Goal: Information Seeking & Learning: Learn about a topic

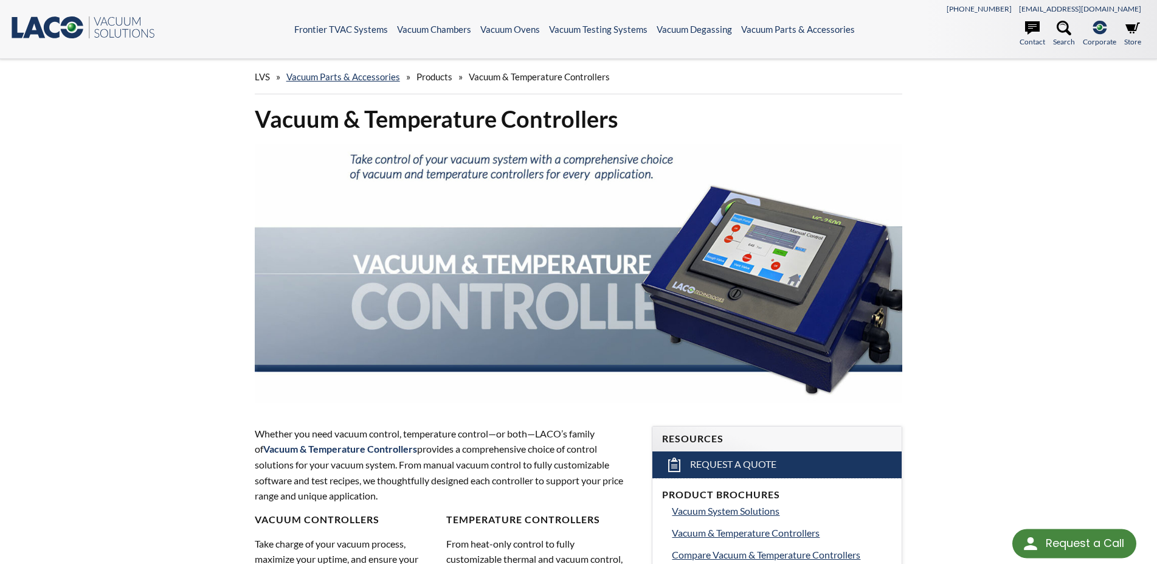
scroll to position [992, 0]
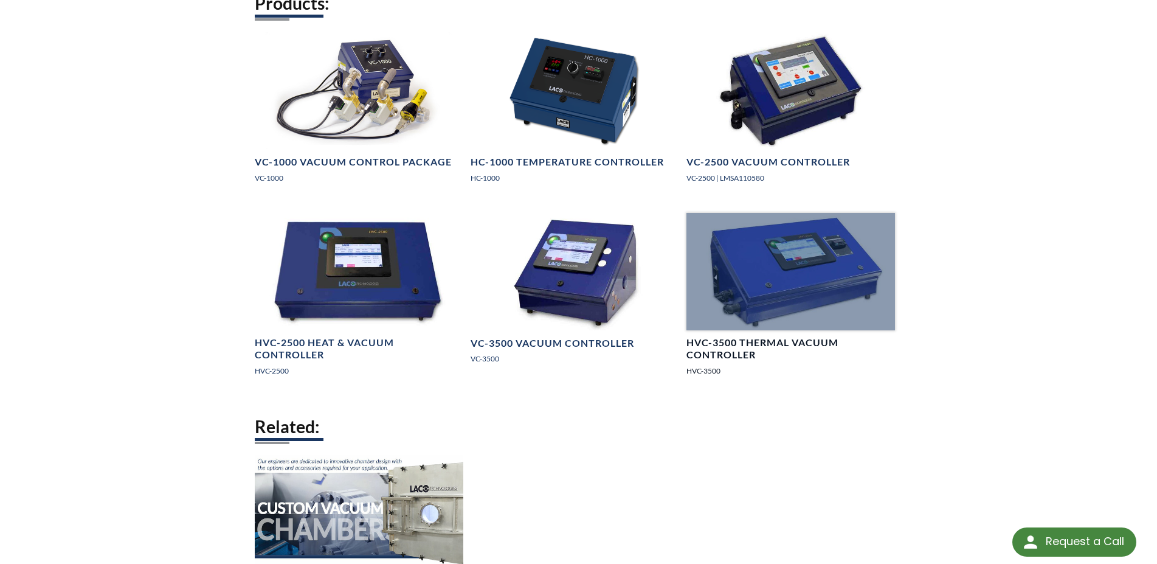
click at [759, 281] on div at bounding box center [790, 271] width 209 height 117
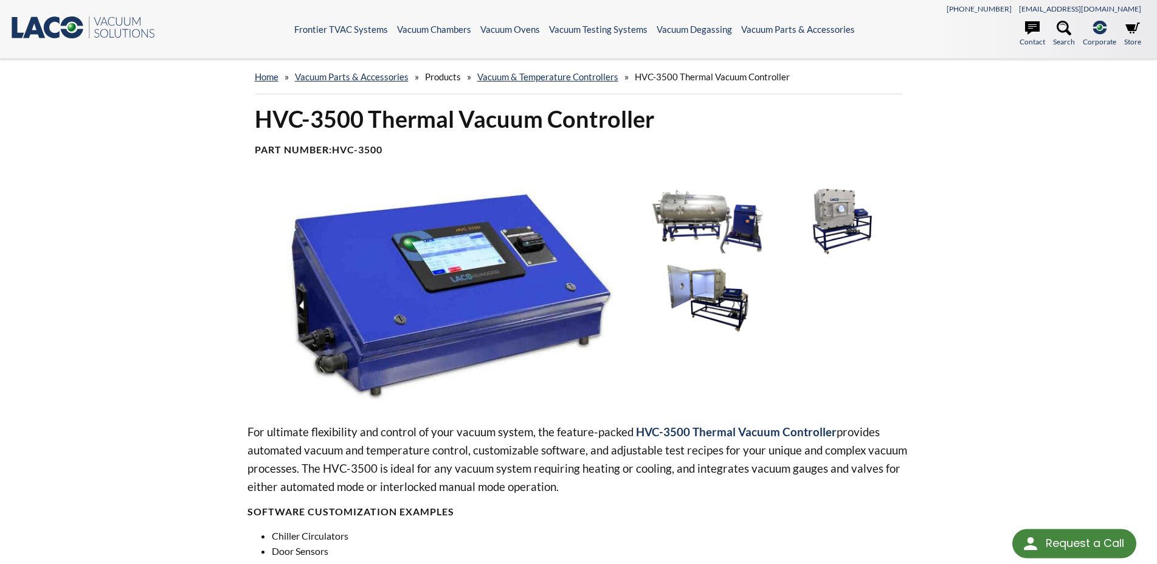
scroll to position [496, 0]
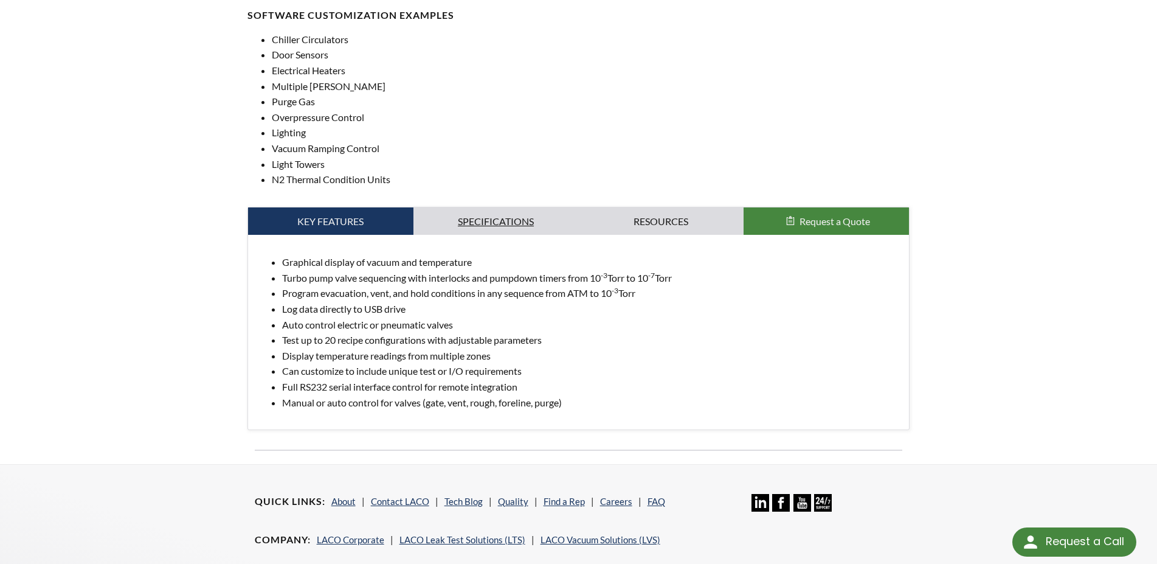
click at [448, 219] on link "Specifications" at bounding box center [495, 221] width 165 height 28
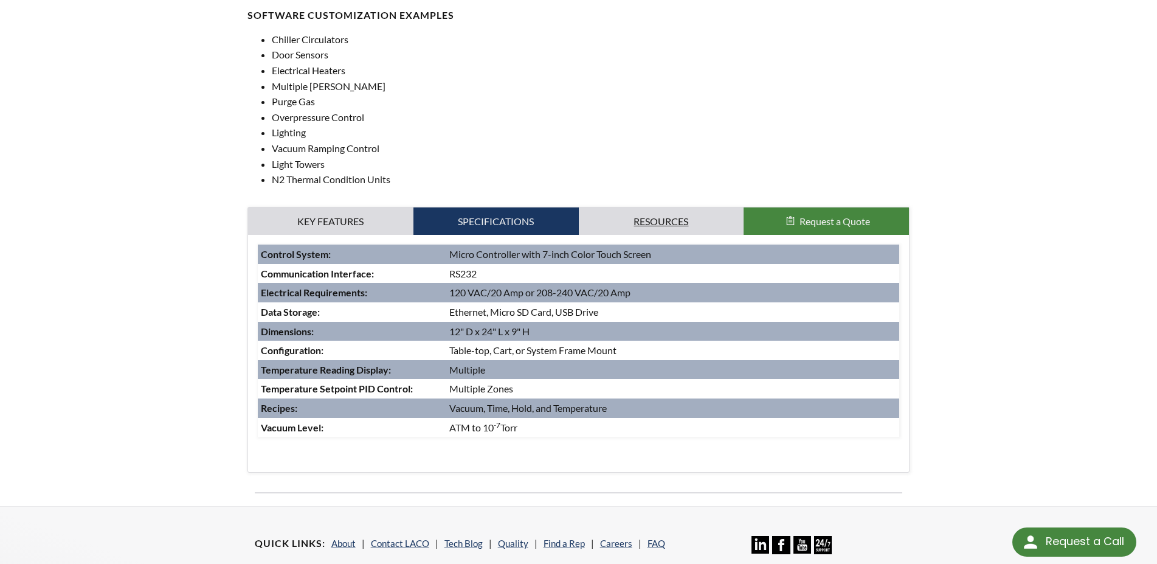
click at [685, 216] on link "Resources" at bounding box center [661, 221] width 165 height 28
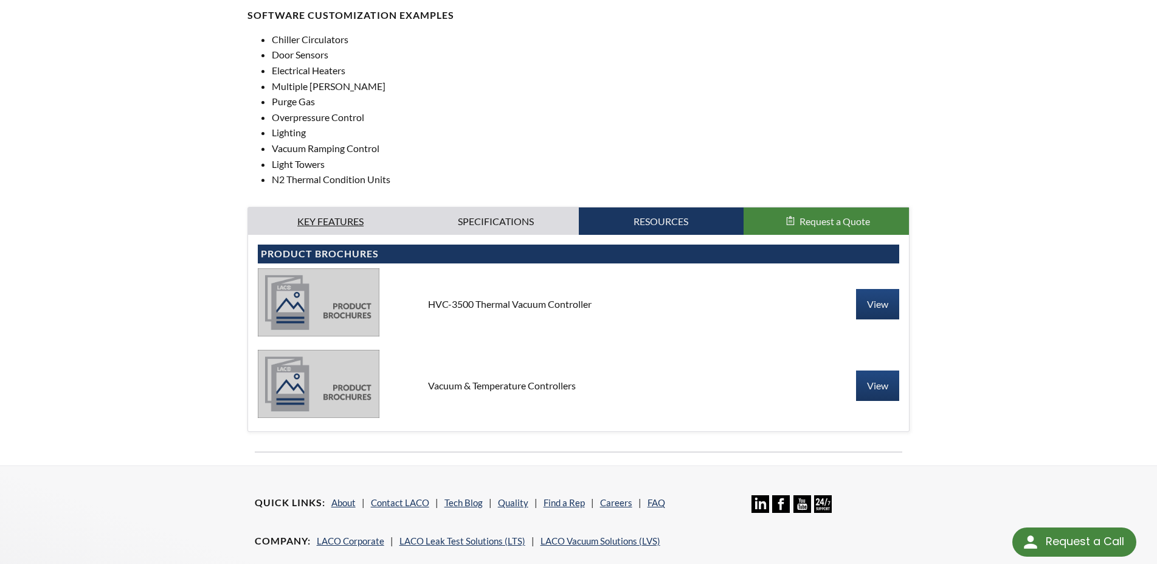
click at [311, 233] on link "Key Features" at bounding box center [330, 221] width 165 height 28
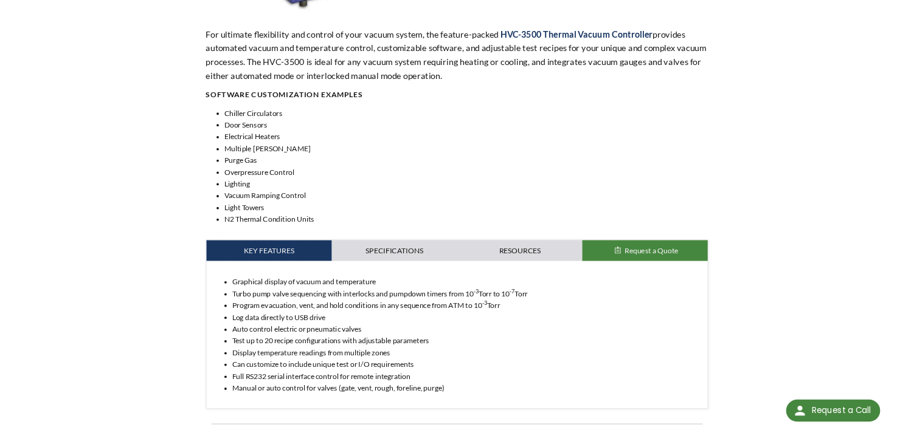
scroll to position [434, 0]
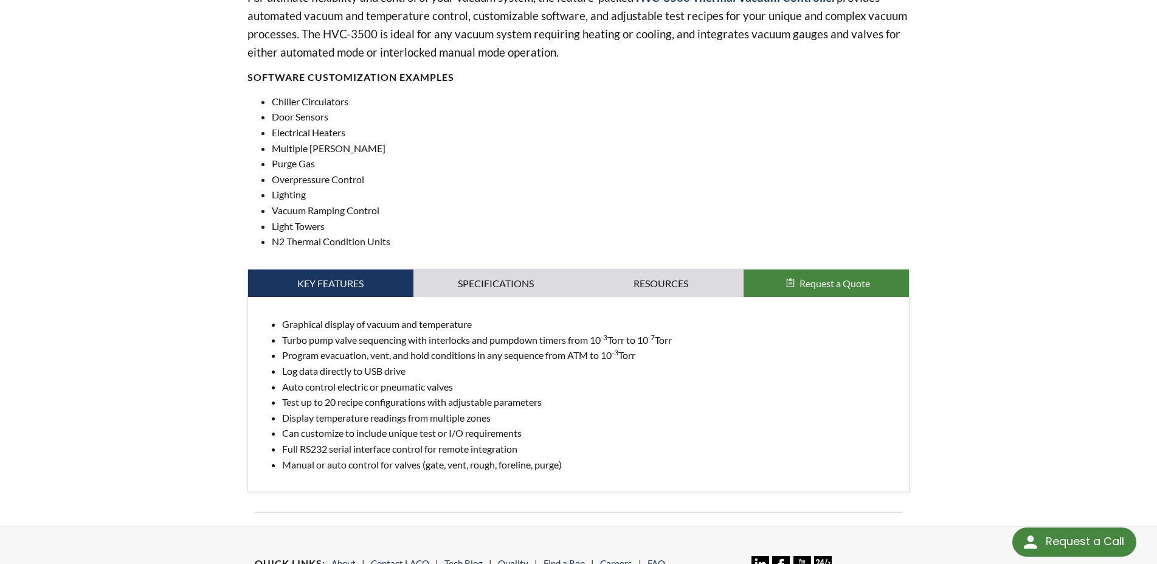
click at [576, 472] on li "Manual or auto control for valves (gate, vent, rough, foreline, purge)" at bounding box center [591, 465] width 618 height 16
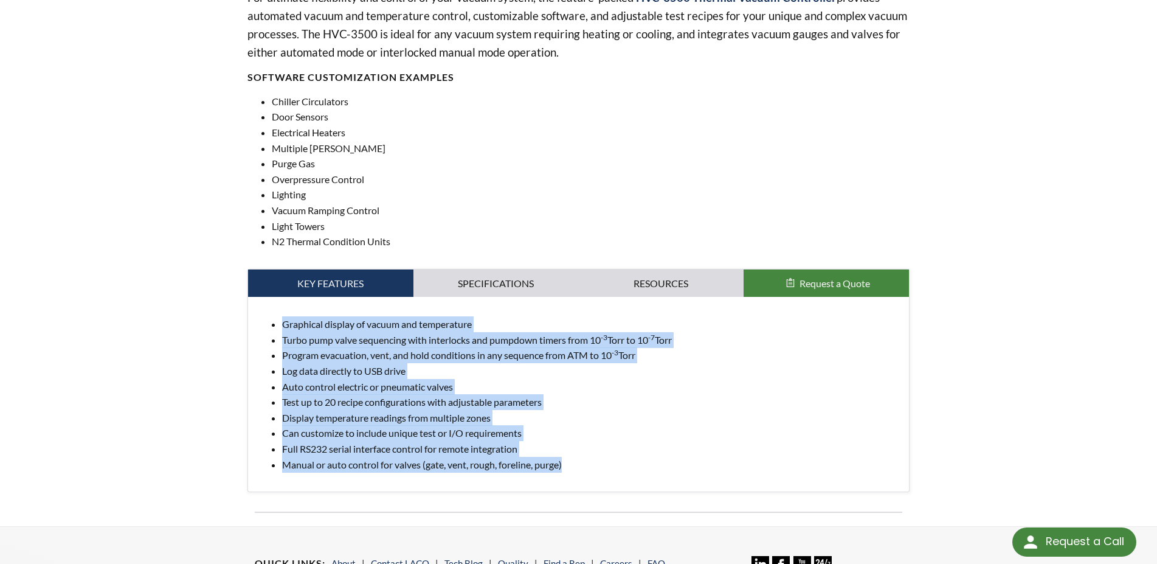
drag, startPoint x: 568, startPoint y: 474, endPoint x: 220, endPoint y: 331, distance: 376.3
click at [220, 331] on div "HVC-3500 Thermal Vacuum Controller Part Number: HVC-3500 For ultimate flexibili…" at bounding box center [579, 97] width 778 height 855
copy ul "Graphical display of vacuum and temperature Turbo pump valve sequencing with in…"
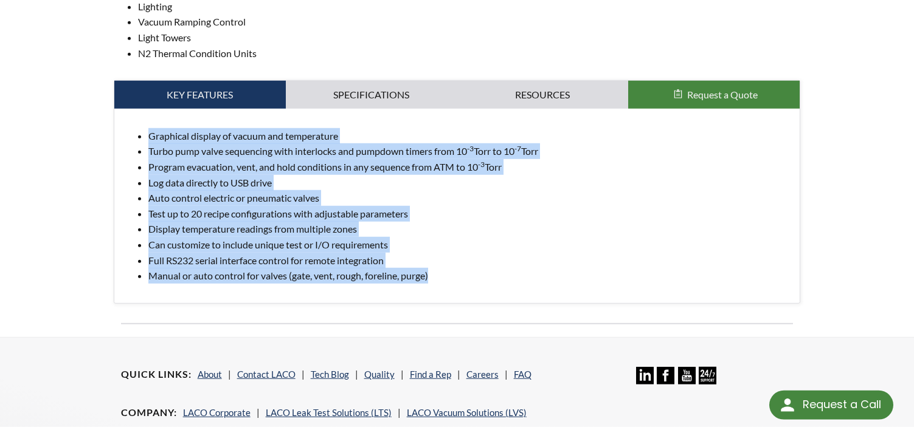
scroll to position [558, 0]
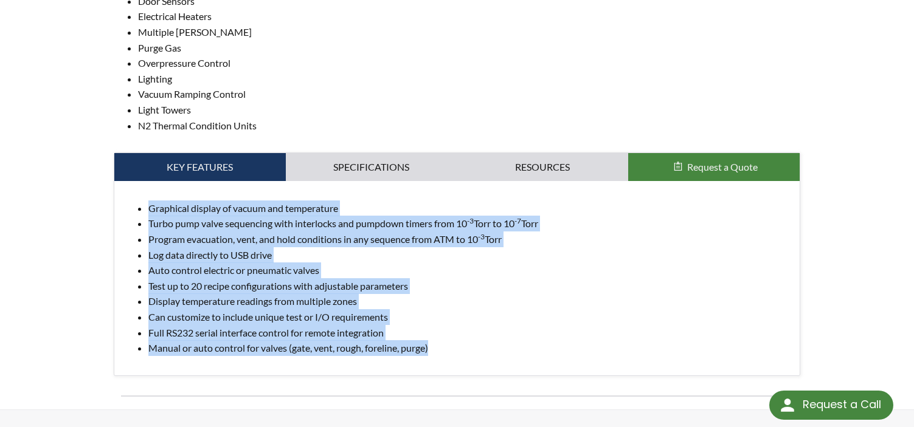
click at [343, 273] on li "Auto control electric or pneumatic valves" at bounding box center [469, 271] width 642 height 16
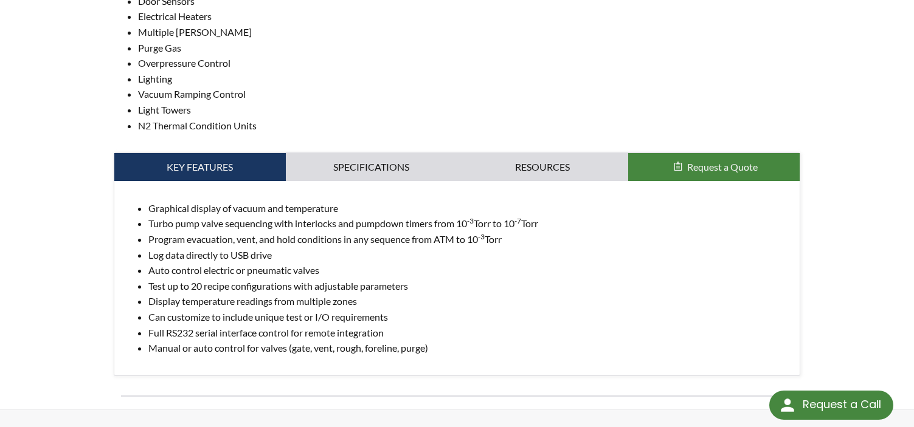
click at [219, 341] on li "Full RS232 serial interface control for remote integration" at bounding box center [469, 333] width 642 height 16
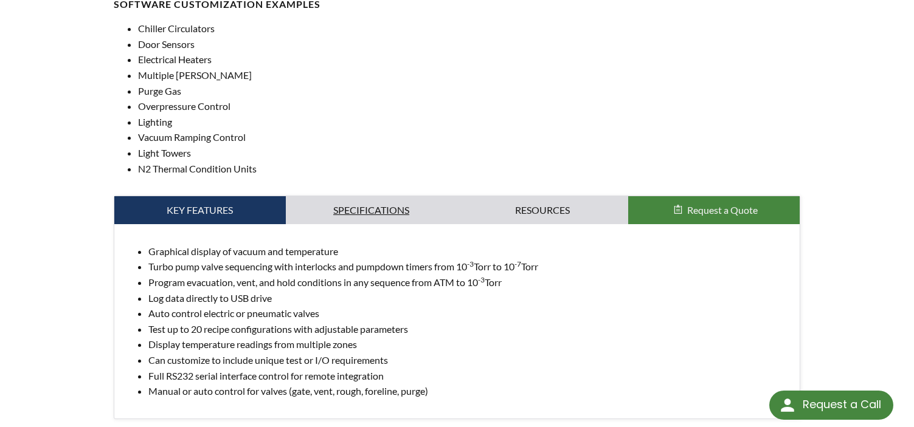
scroll to position [496, 0]
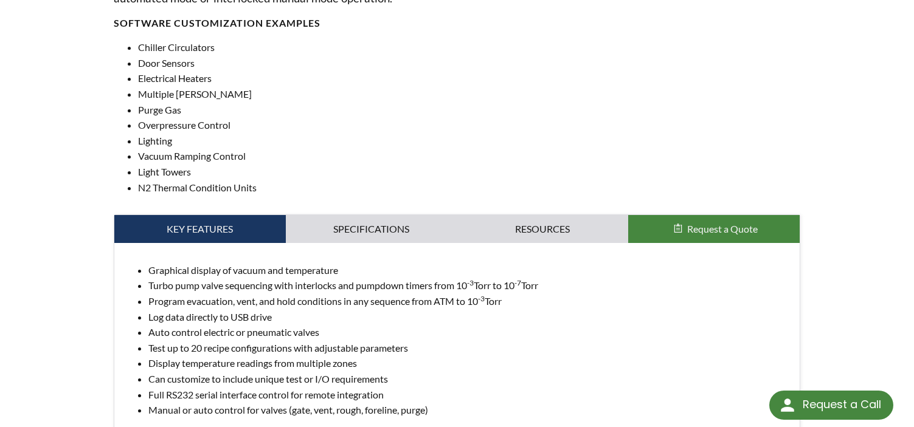
click at [371, 251] on div "Graphical display of vacuum and temperature Turbo pump valve sequencing with in…" at bounding box center [457, 340] width 686 height 195
click at [377, 231] on link "Specifications" at bounding box center [371, 229] width 171 height 28
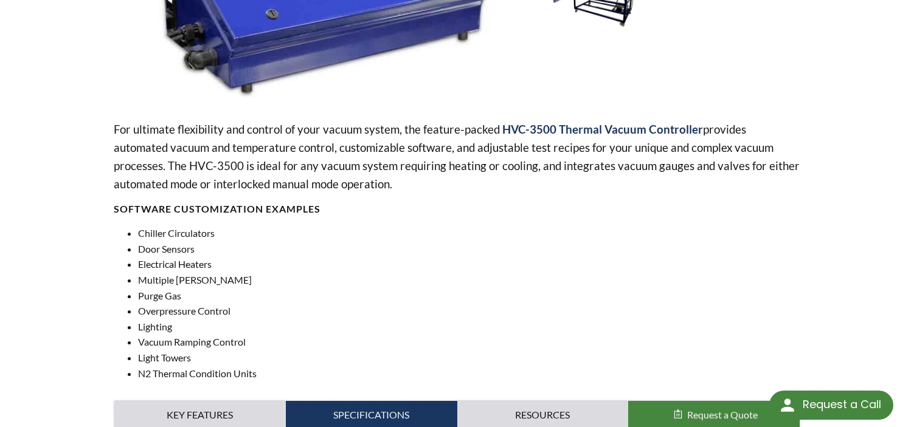
scroll to position [0, 0]
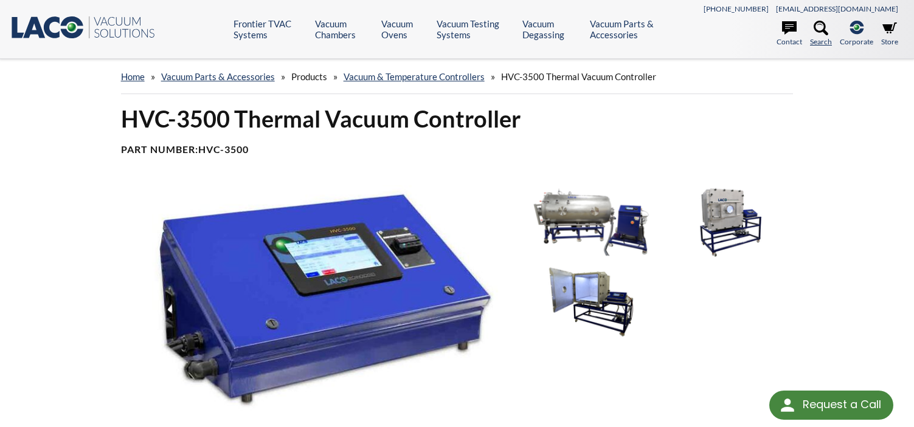
click at [825, 33] on icon at bounding box center [820, 28] width 15 height 15
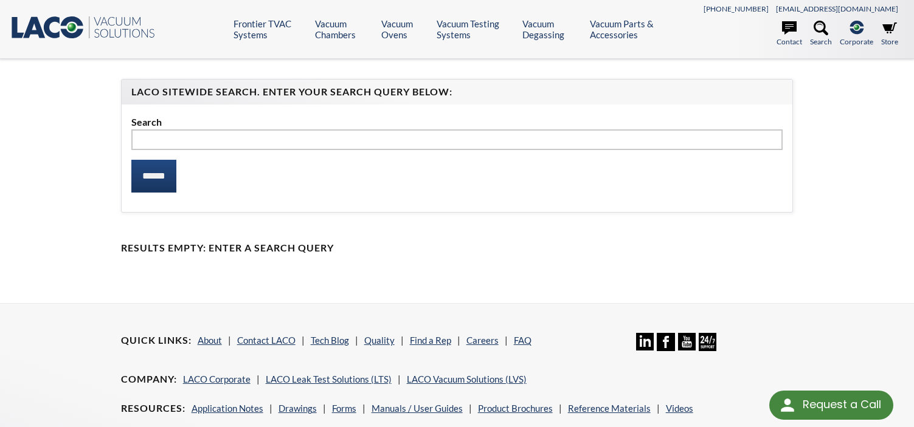
click at [391, 136] on input "text" at bounding box center [457, 139] width 652 height 21
type input "*********"
click at [131, 160] on input "******" at bounding box center [153, 176] width 45 height 33
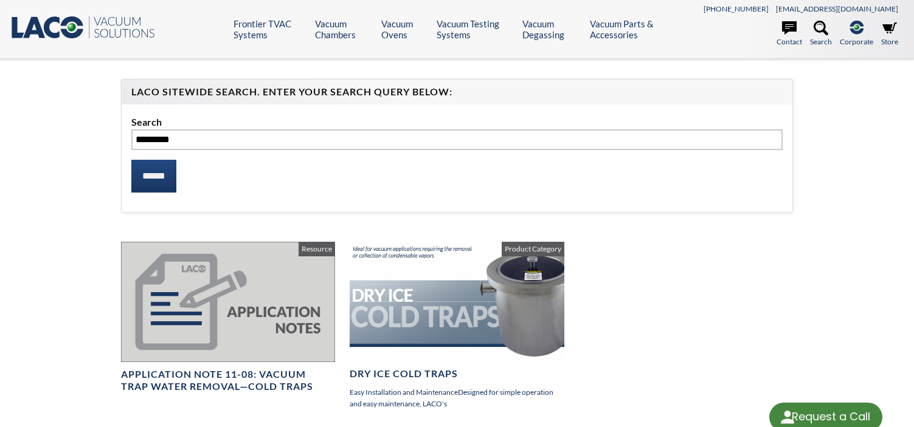
select select "Language Translate Widget"
drag, startPoint x: 171, startPoint y: 140, endPoint x: 15, endPoint y: 126, distance: 157.5
click at [131, 129] on input "*********" at bounding box center [457, 139] width 652 height 21
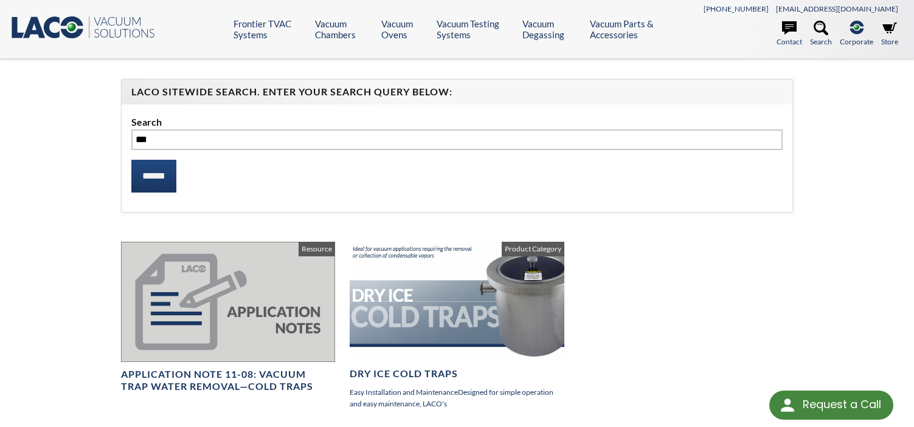
type input "***"
click at [131, 160] on input "******" at bounding box center [153, 176] width 45 height 33
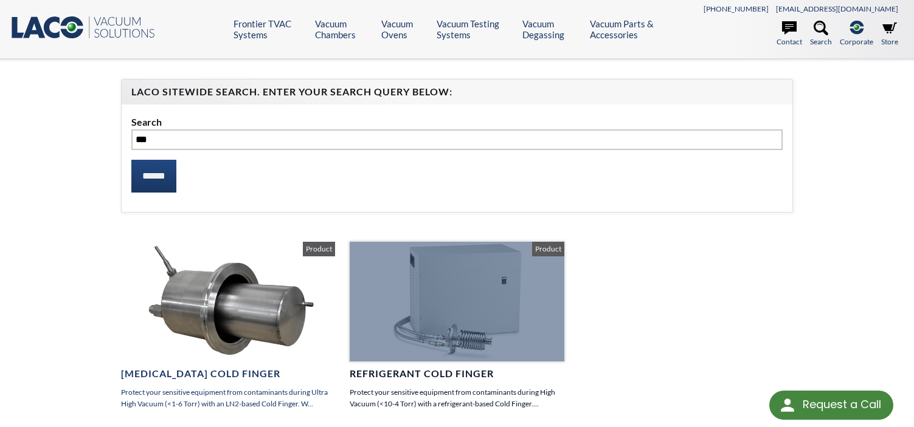
click at [387, 262] on div at bounding box center [457, 302] width 215 height 120
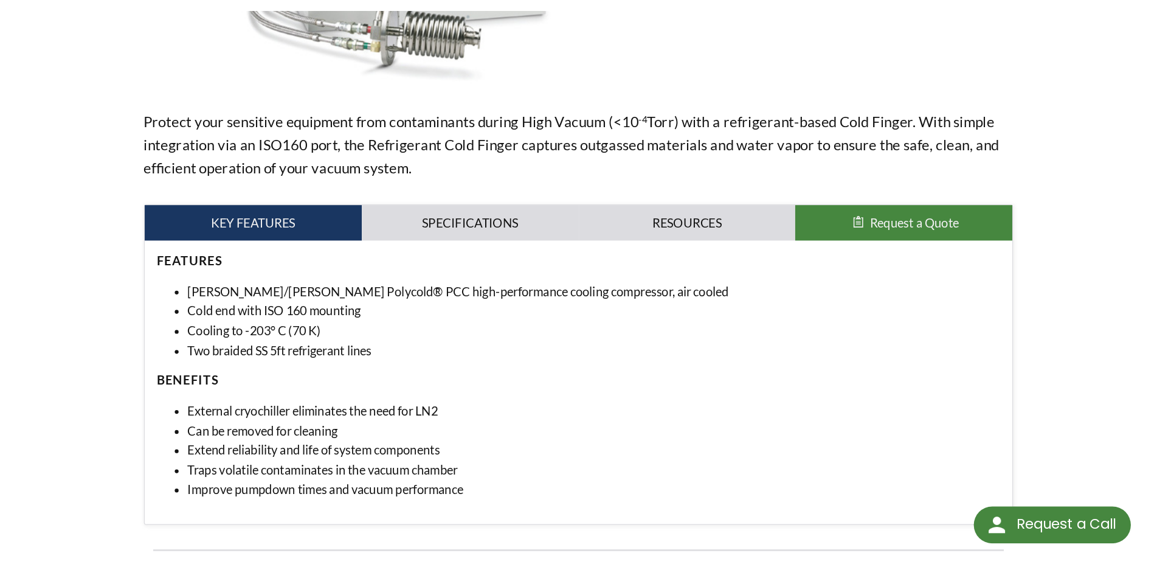
scroll to position [372, 0]
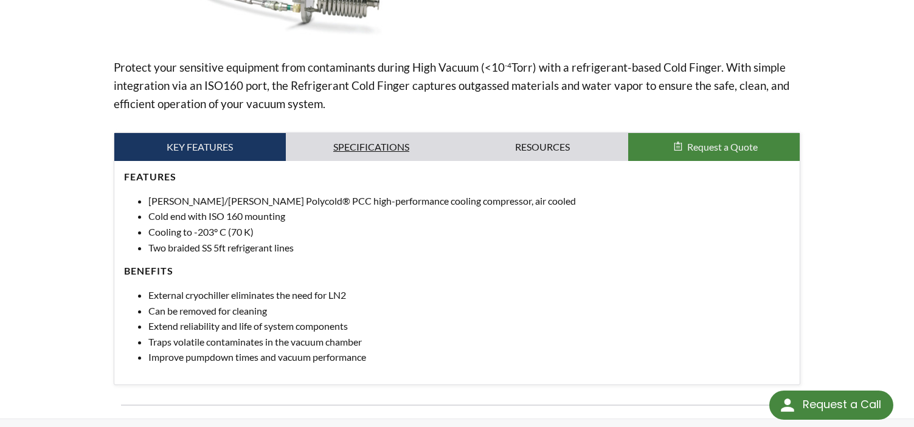
click at [375, 145] on link "Specifications" at bounding box center [371, 147] width 171 height 28
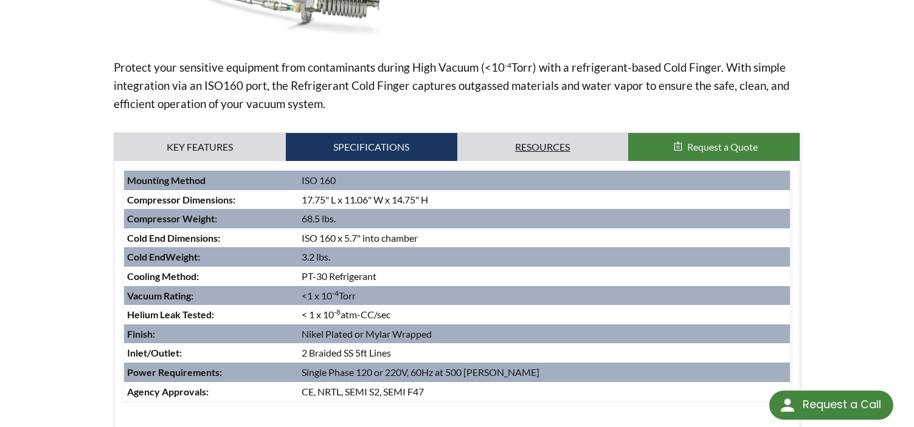
click at [537, 138] on link "Resources" at bounding box center [542, 147] width 171 height 28
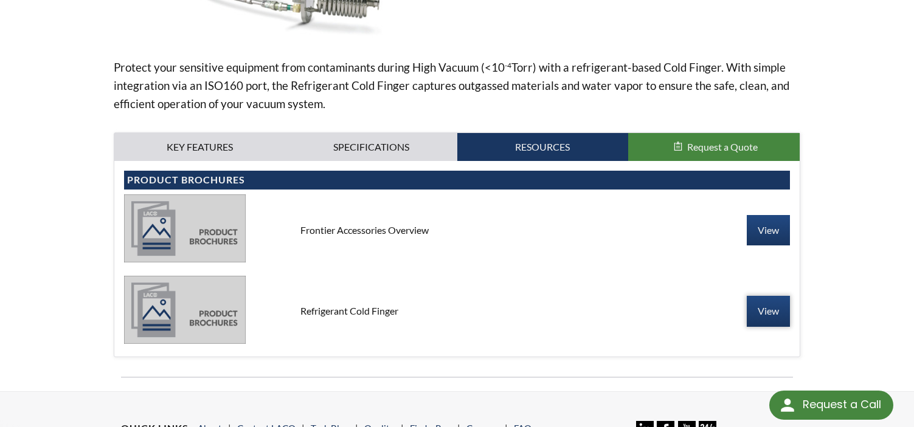
click at [751, 314] on link "View" at bounding box center [767, 311] width 43 height 30
